Goal: Find specific page/section: Find specific page/section

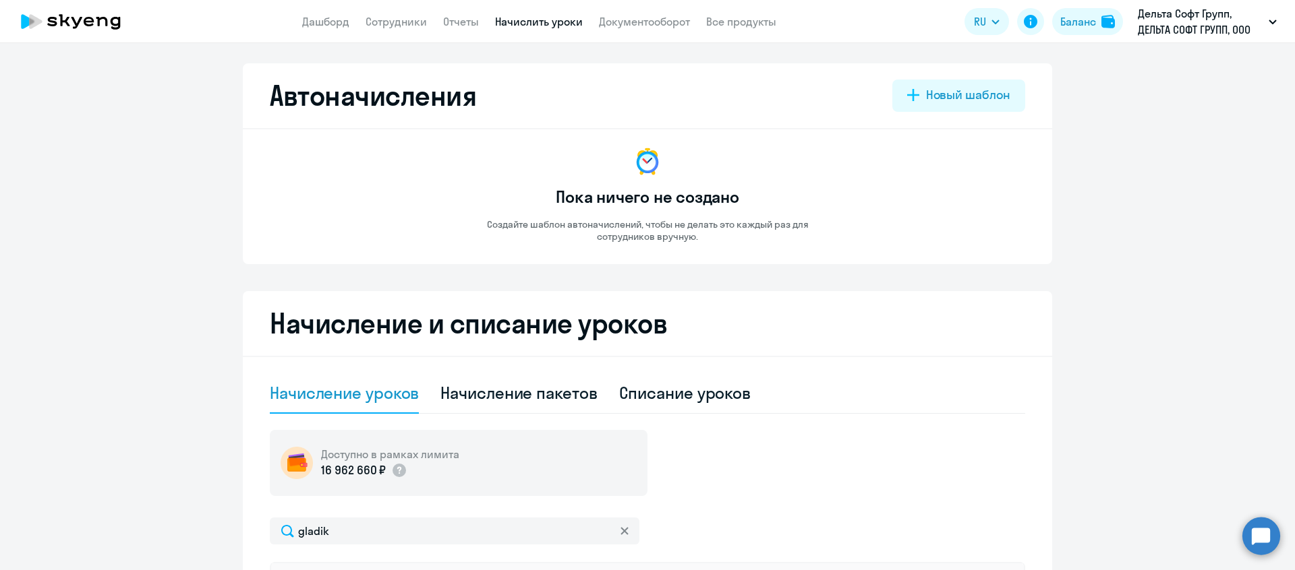
select select "10"
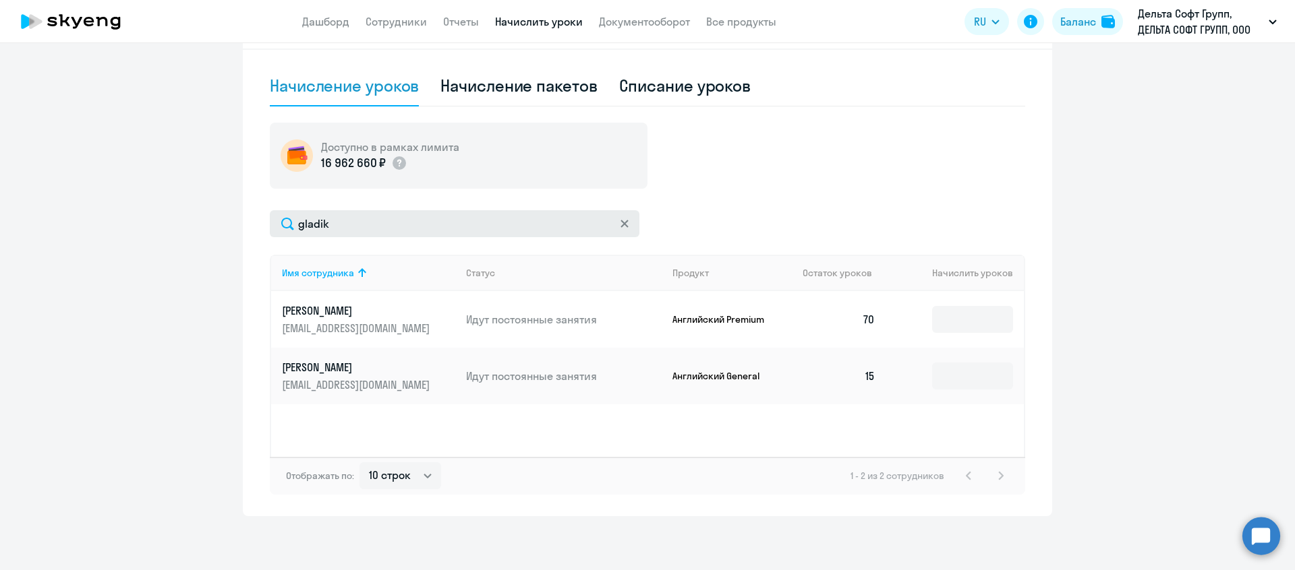
click at [627, 226] on icon at bounding box center [624, 224] width 8 height 8
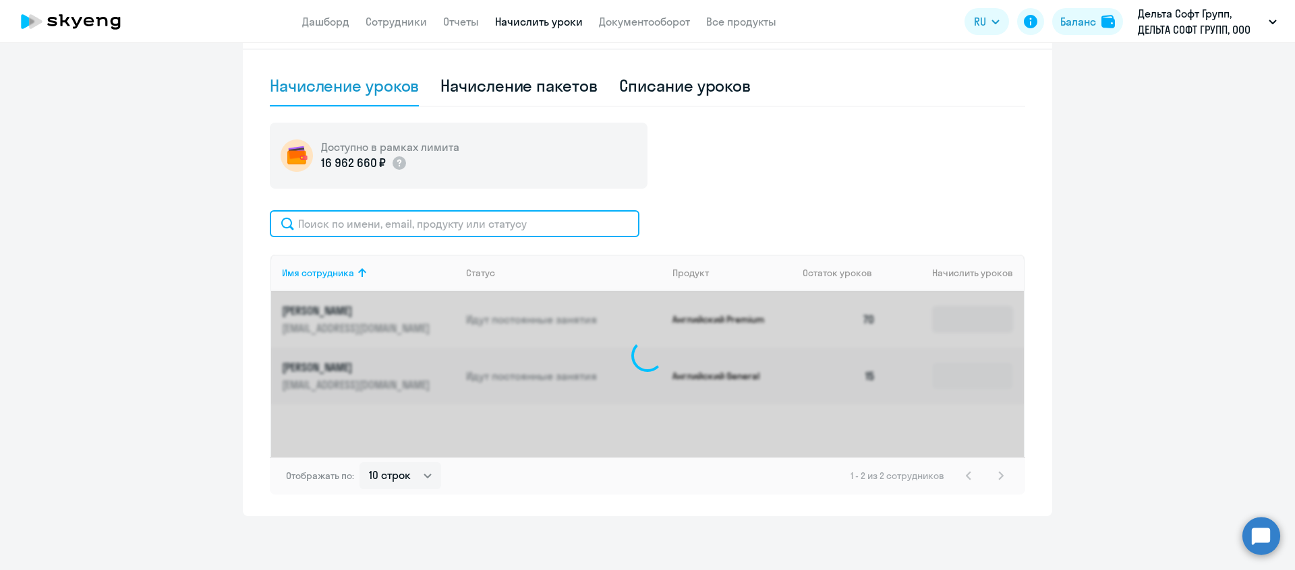
click at [562, 219] on input "text" at bounding box center [455, 223] width 370 height 27
type input "golube"
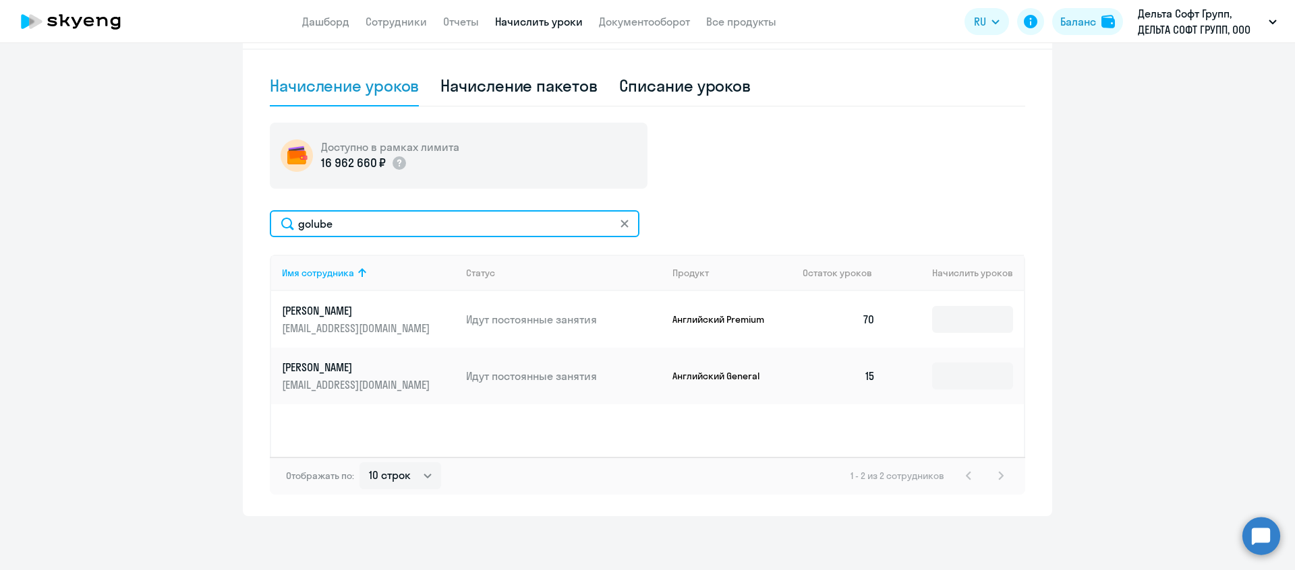
click at [545, 229] on input "golube" at bounding box center [455, 223] width 370 height 27
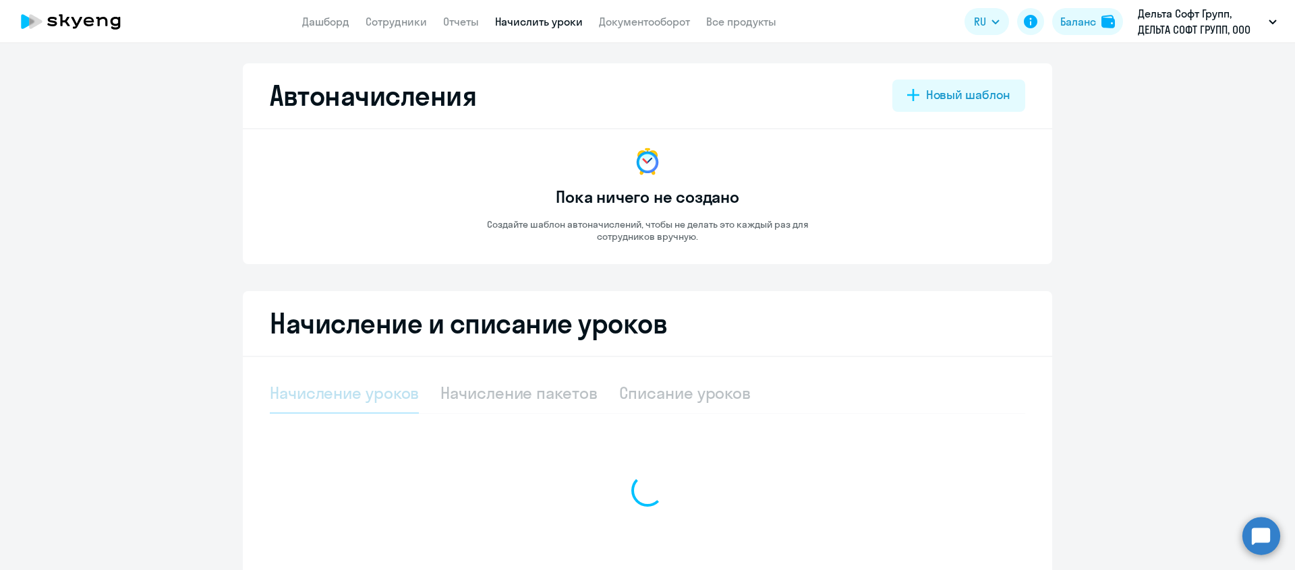
select select "10"
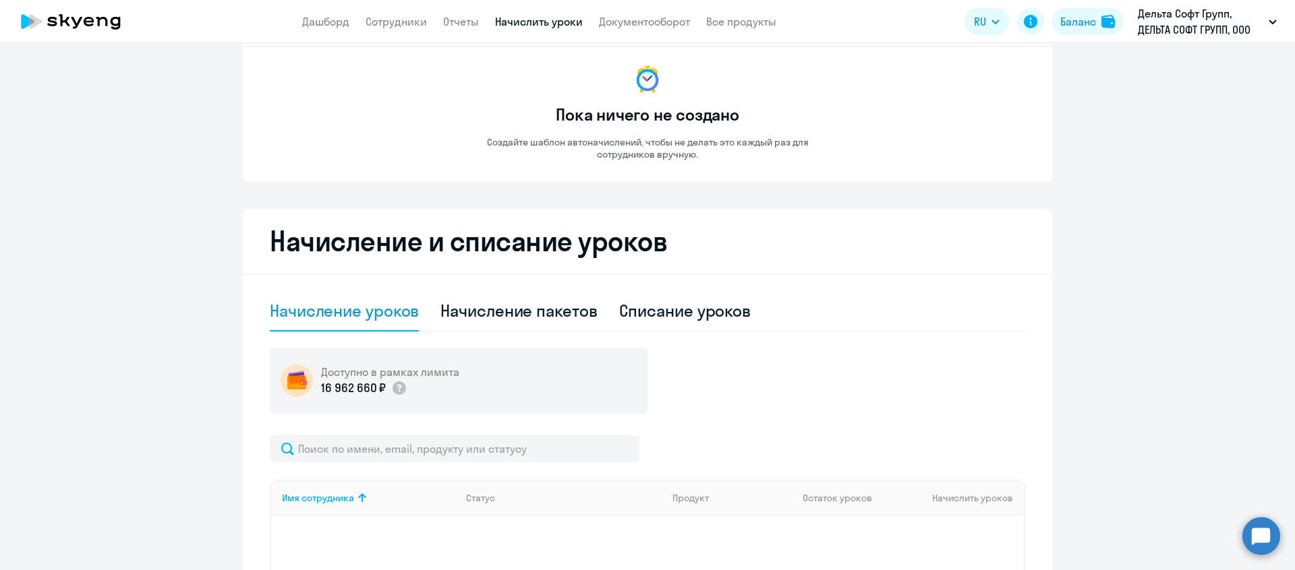
scroll to position [115, 0]
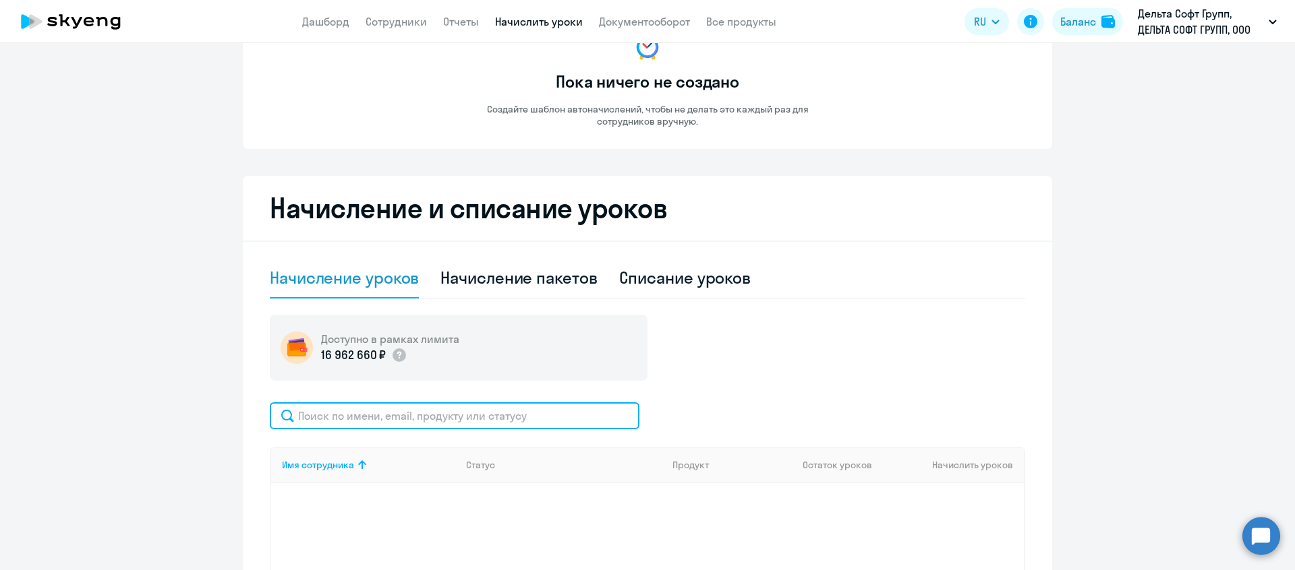
click at [494, 417] on input "text" at bounding box center [455, 416] width 370 height 27
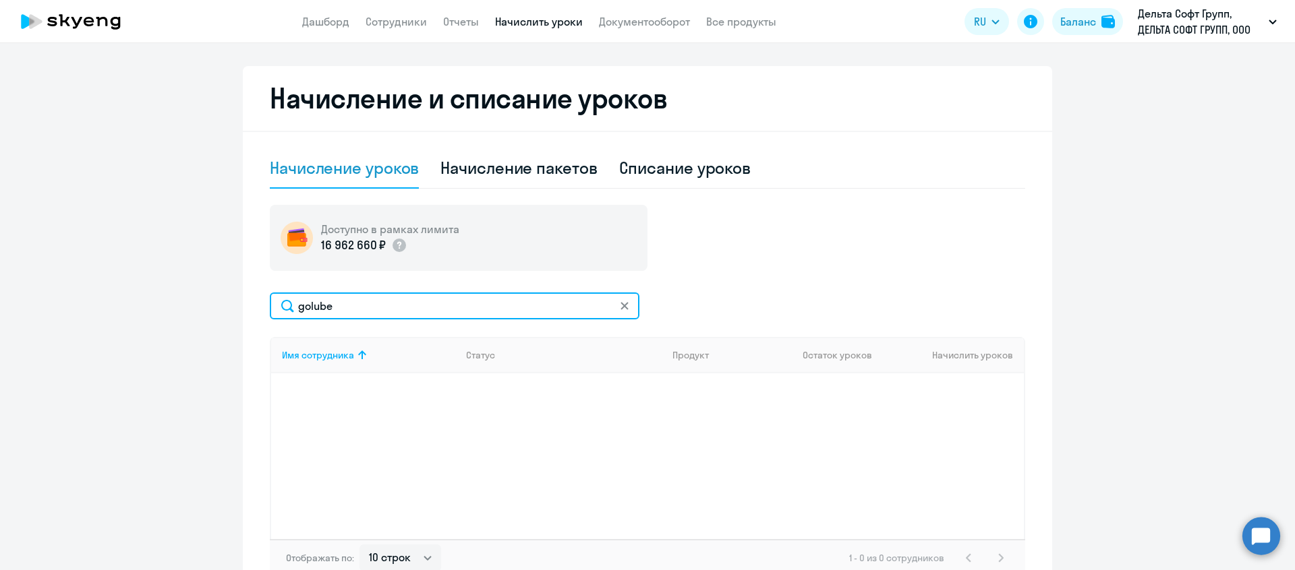
scroll to position [307, 0]
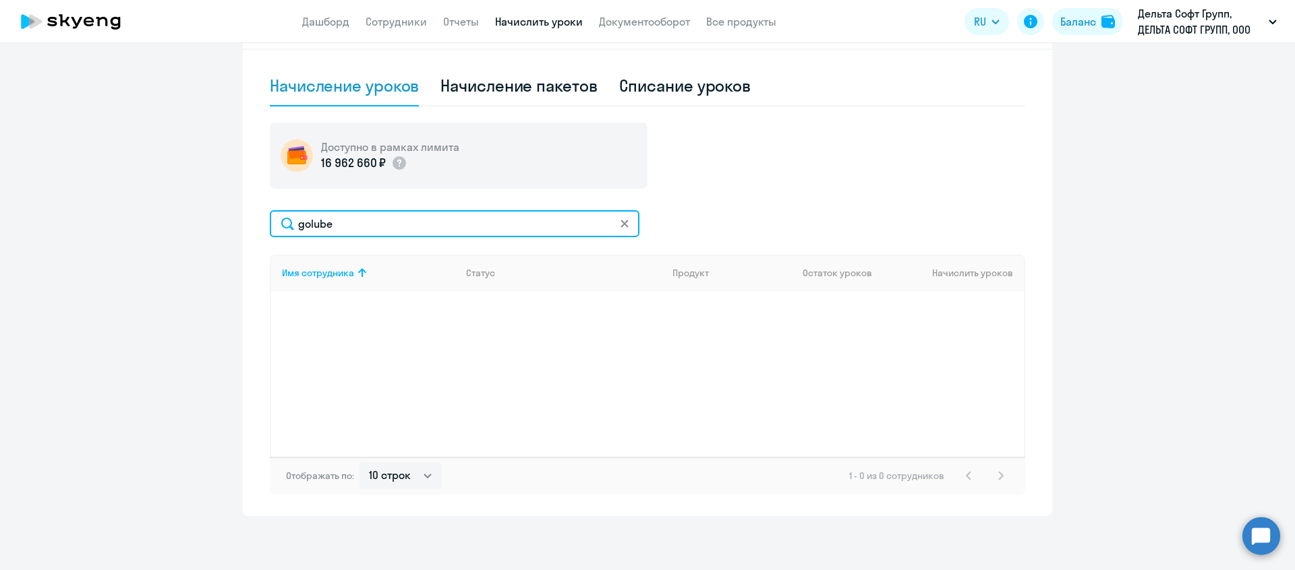
click at [383, 228] on input "golube" at bounding box center [455, 223] width 370 height 27
click at [382, 228] on input "golube" at bounding box center [455, 223] width 370 height 27
click at [380, 229] on input "andre" at bounding box center [455, 224] width 370 height 27
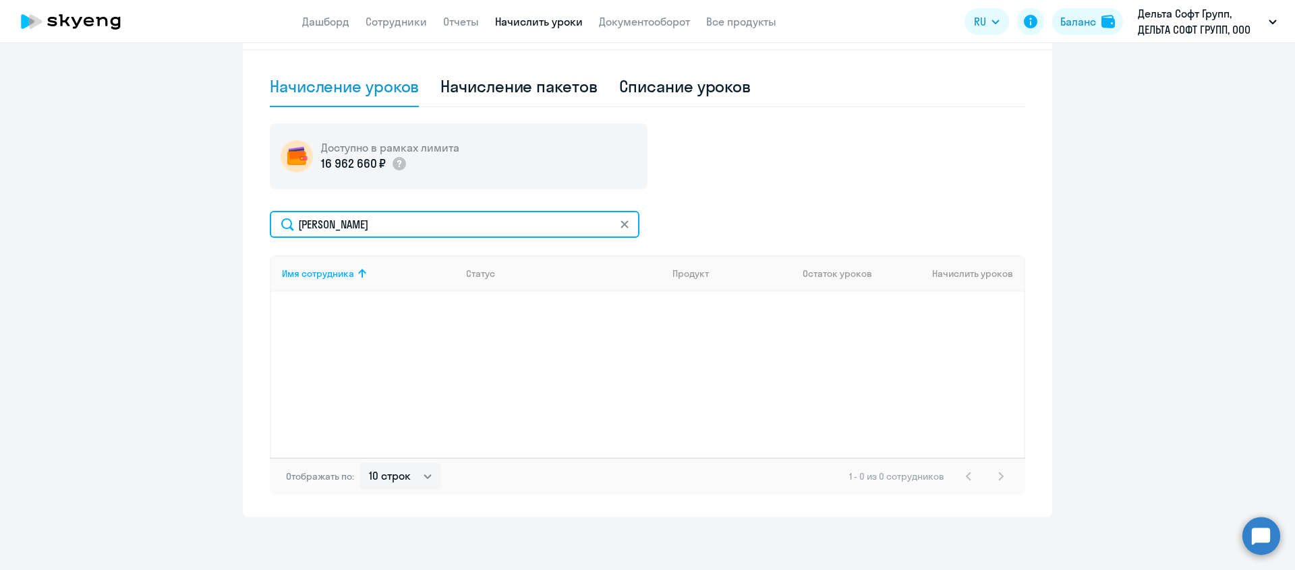
click at [380, 229] on input "andre" at bounding box center [455, 224] width 370 height 27
type input "андре"
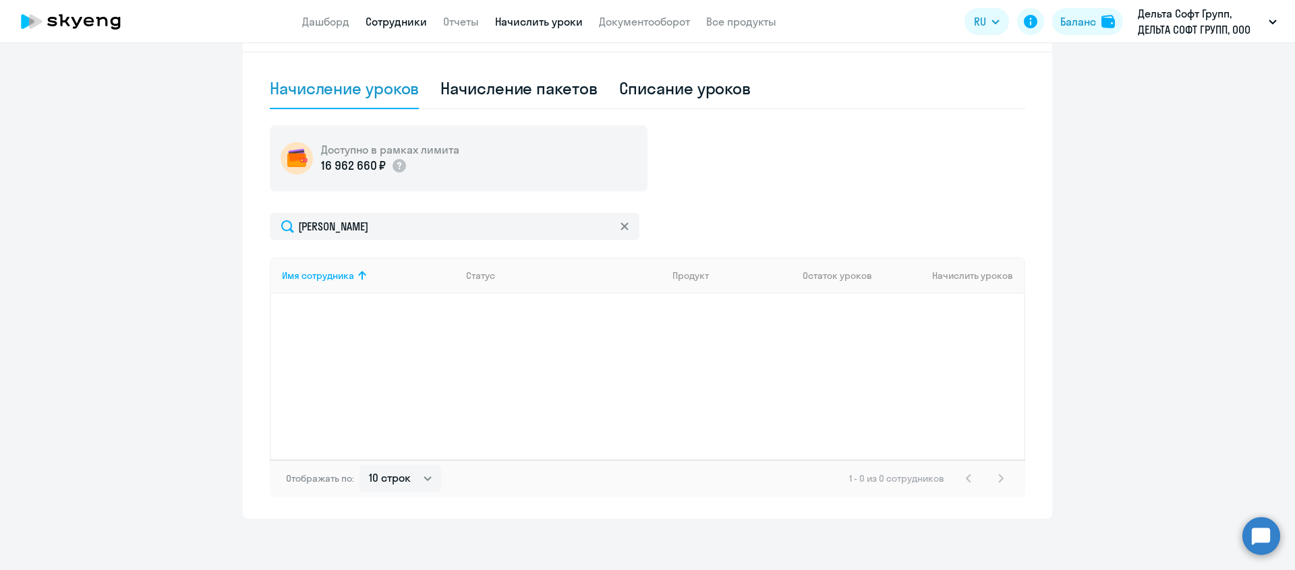
click at [394, 30] on app-header "Дашборд Сотрудники Отчеты Начислить уроки Документооборот Все продукты Дашборд …" at bounding box center [647, 21] width 1295 height 43
click at [389, 22] on link "Сотрудники" at bounding box center [395, 21] width 61 height 13
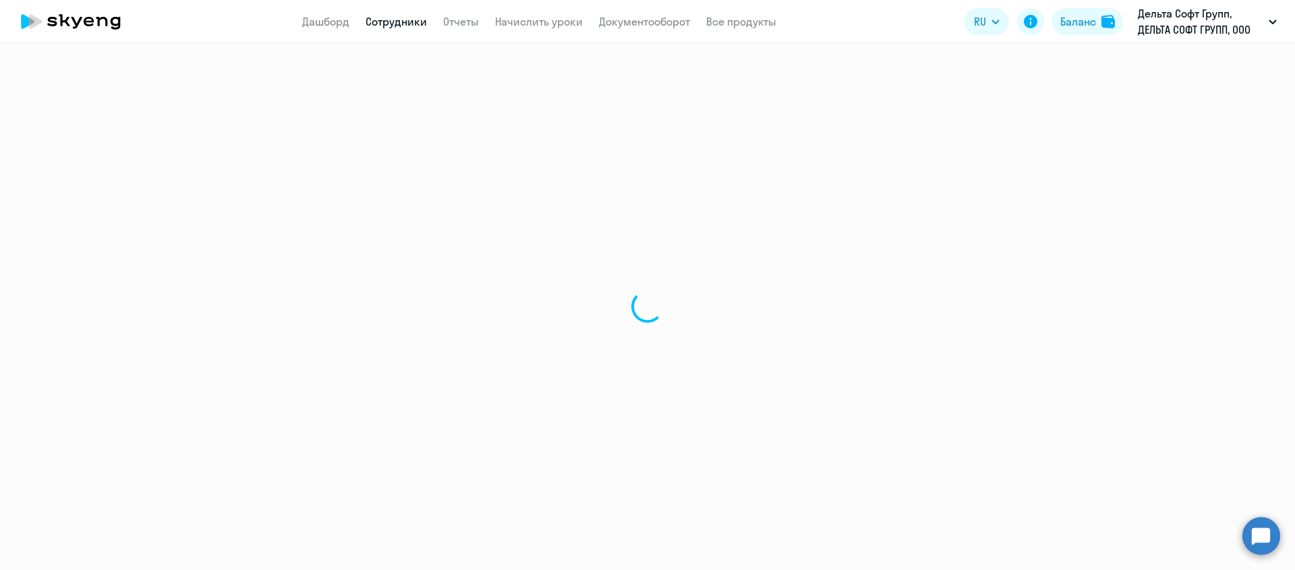
select select "30"
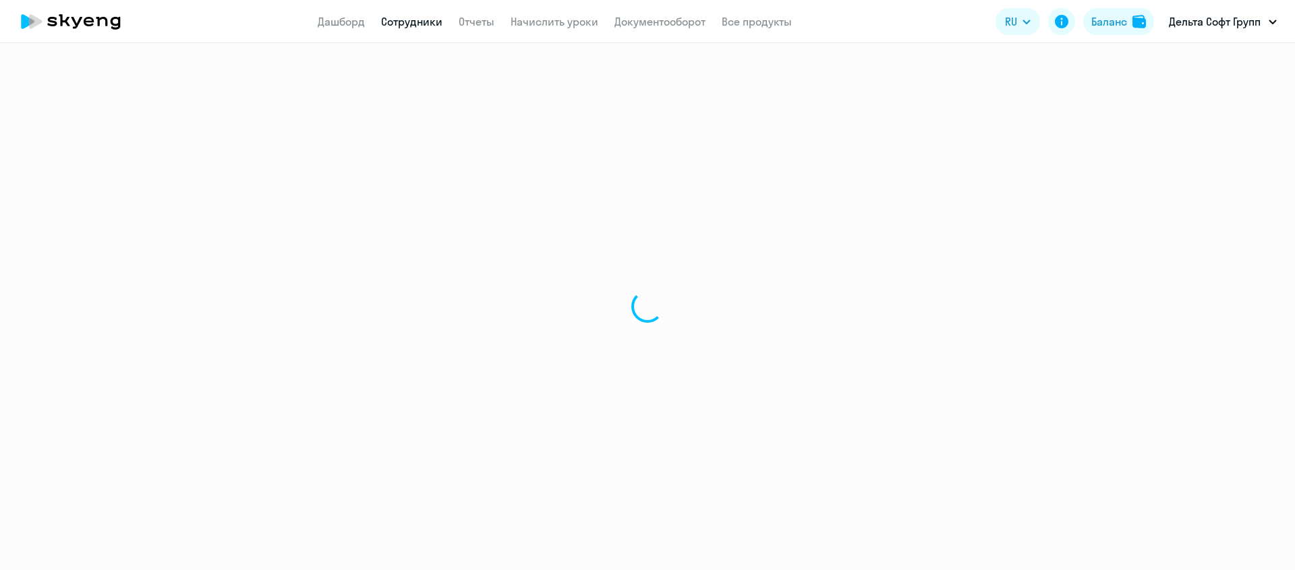
select select "30"
